Goal: Information Seeking & Learning: Learn about a topic

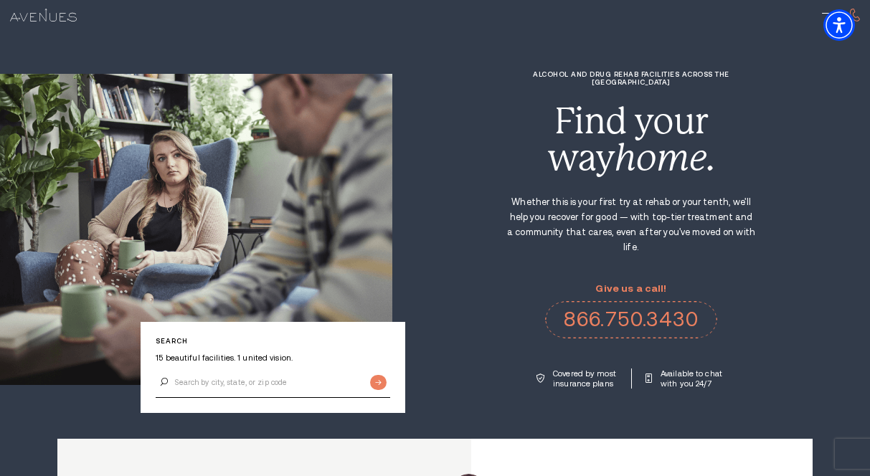
click at [435, 137] on div "Alcohol and Drug Rehab Facilities across the US Find your way home. Whether thi…" at bounding box center [630, 229] width 477 height 318
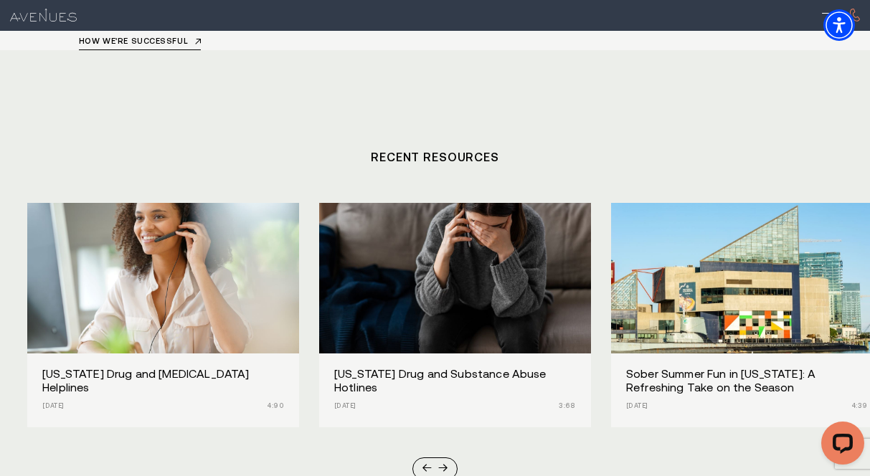
scroll to position [4017, 0]
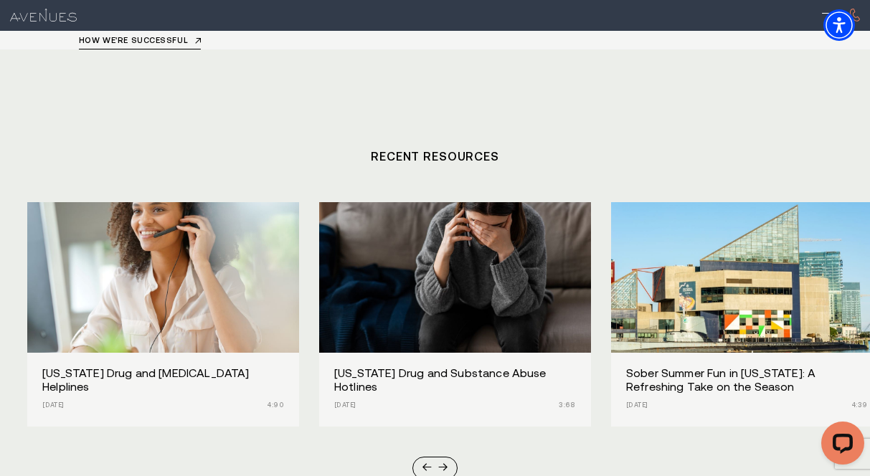
click at [172, 353] on div "[US_STATE] Drug and [MEDICAL_DATA] Helplines [DATE] 4:90" at bounding box center [163, 389] width 272 height 73
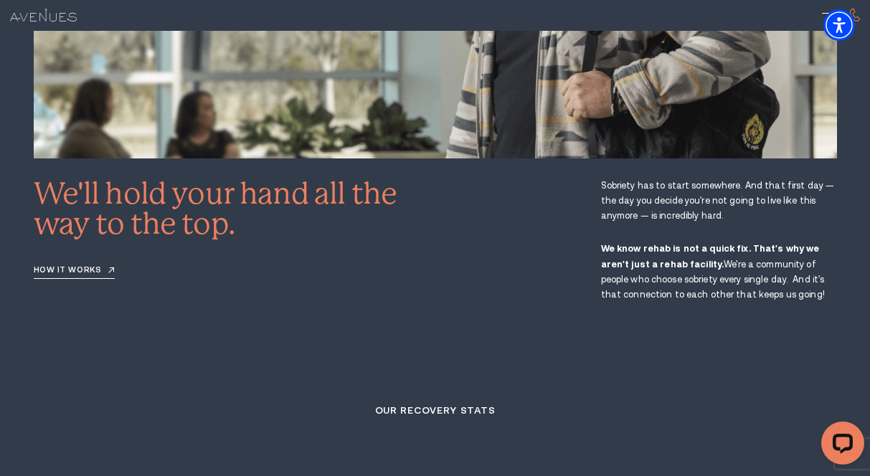
scroll to position [1653, 0]
click at [87, 267] on link "How it works" at bounding box center [74, 273] width 81 height 13
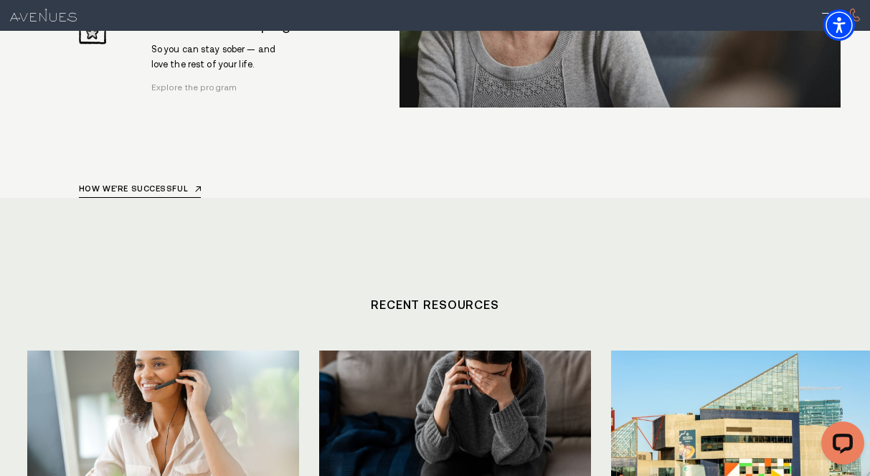
scroll to position [3880, 0]
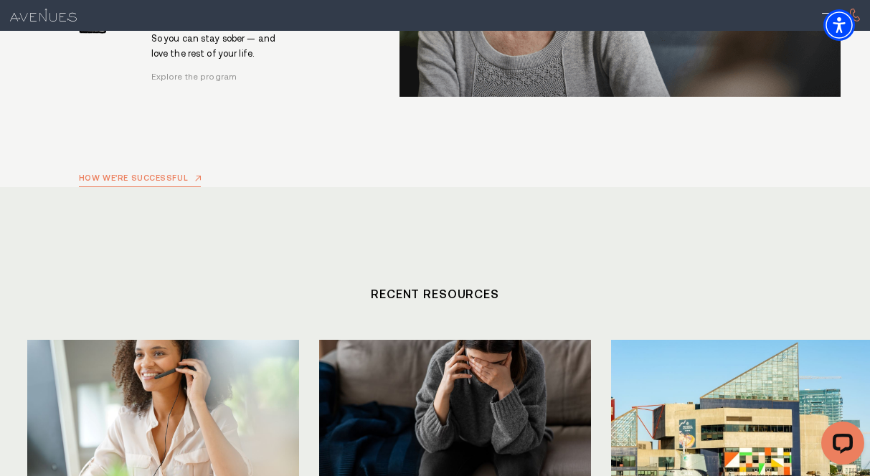
click at [168, 174] on link "How we're successful" at bounding box center [140, 180] width 123 height 13
